Goal: Information Seeking & Learning: Check status

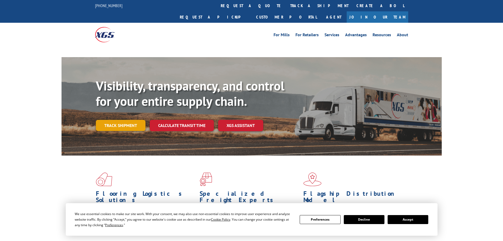
click at [133, 120] on link "Track shipment" at bounding box center [121, 125] width 50 height 11
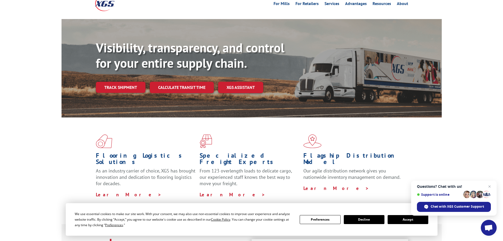
scroll to position [79, 0]
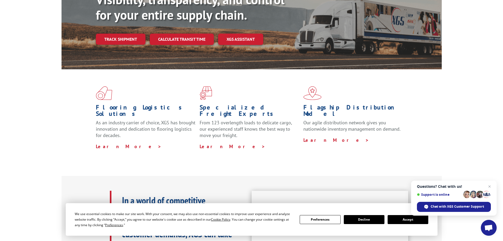
click at [412, 218] on button "Accept" at bounding box center [408, 219] width 41 height 9
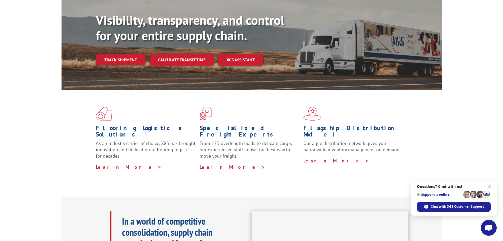
scroll to position [0, 0]
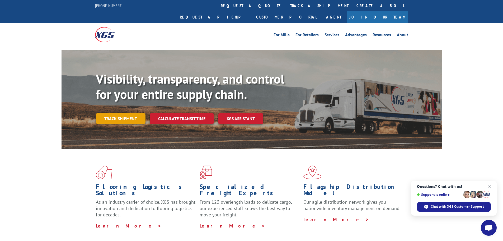
click at [140, 113] on link "Track shipment" at bounding box center [121, 118] width 50 height 11
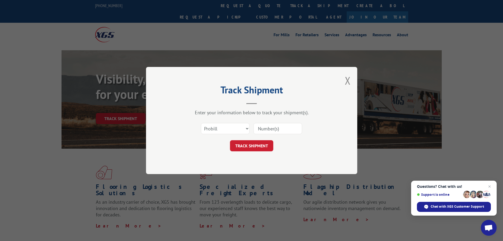
paste input "71006945-1"
type input "71006945-1"
click at [261, 145] on button "TRACK SHIPMENT" at bounding box center [251, 145] width 43 height 11
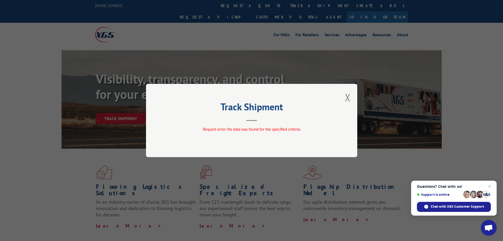
click at [345, 100] on div "Track Shipment Request error: No data was found for the specified criteria." at bounding box center [251, 120] width 211 height 73
click at [346, 98] on button "Close modal" at bounding box center [348, 97] width 6 height 14
